Goal: Transaction & Acquisition: Purchase product/service

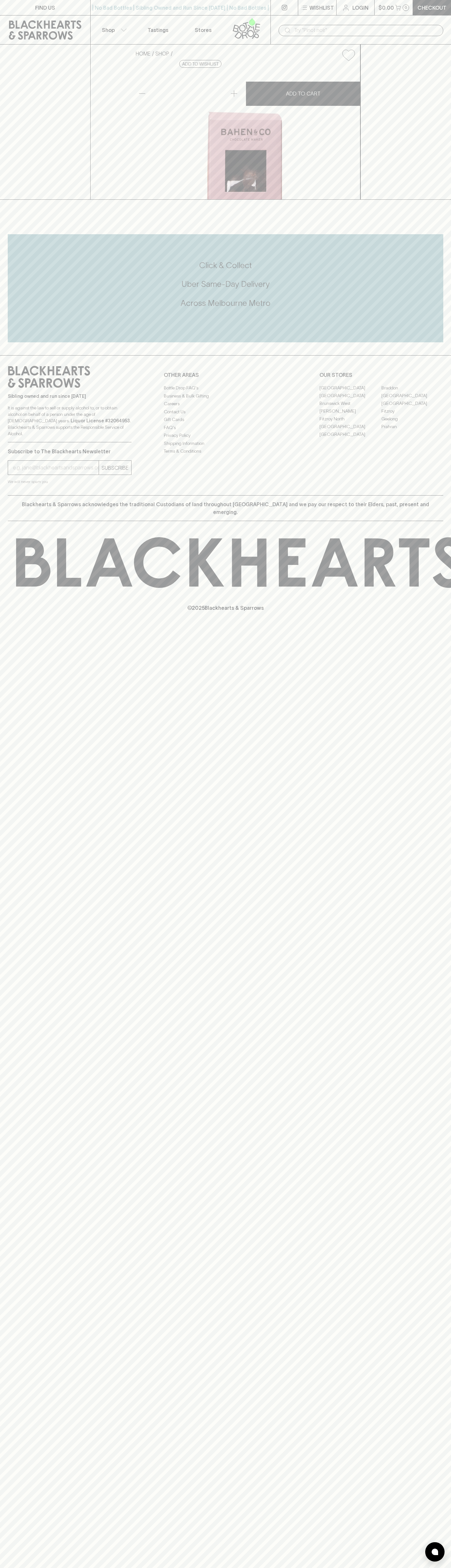
click at [333, 5] on p "Wishlist" at bounding box center [322, 8] width 24 height 8
click at [258, 1567] on html "FIND US | No Bad Bottles | Sibling Owned and Run Since 2006 | No Bad Bottles | …" at bounding box center [225, 784] width 451 height 1568
click at [11, 660] on div at bounding box center [225, 784] width 451 height 1568
